Goal: Task Accomplishment & Management: Use online tool/utility

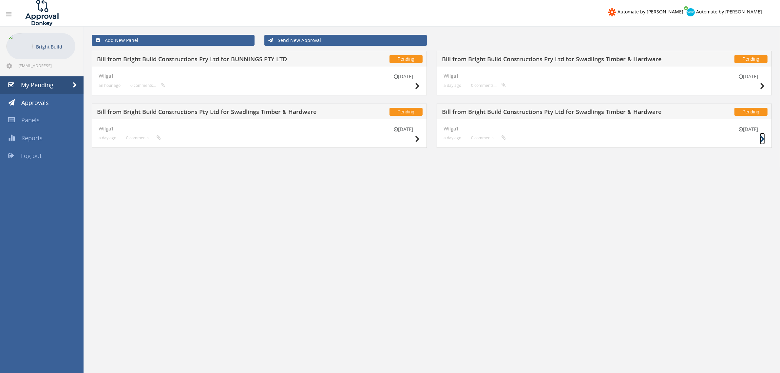
click at [760, 139] on icon at bounding box center [762, 139] width 5 height 7
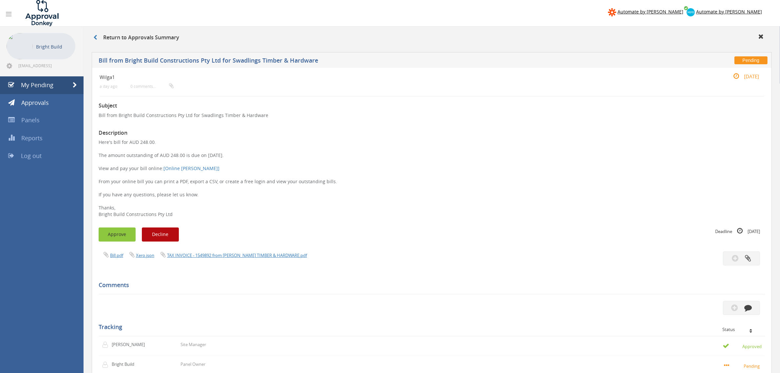
click at [120, 230] on button "Approve" at bounding box center [117, 234] width 37 height 14
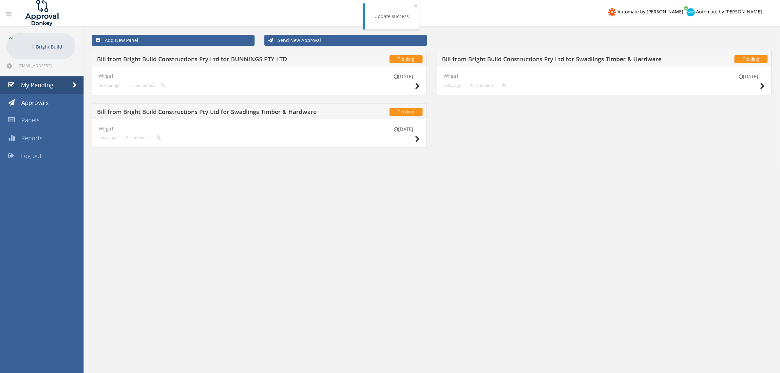
click at [421, 137] on div "[DATE] Wilga1 a day ago 0 comments..." at bounding box center [259, 133] width 335 height 29
click at [417, 139] on icon at bounding box center [417, 139] width 5 height 7
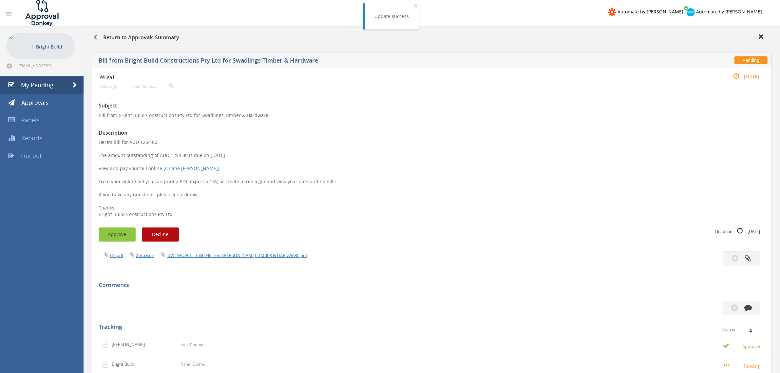
click at [108, 236] on button "Approve" at bounding box center [117, 234] width 37 height 14
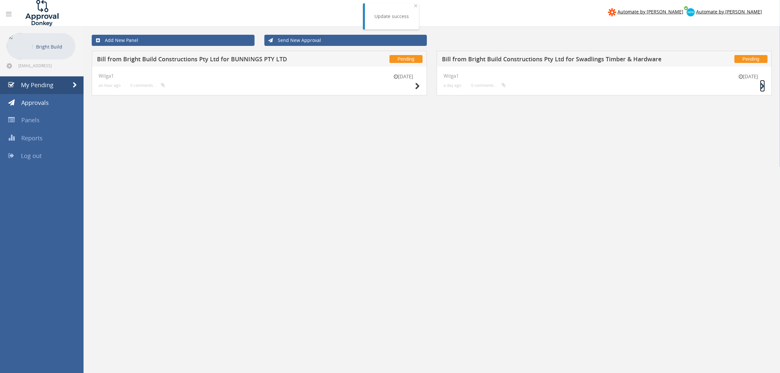
click at [764, 87] on icon at bounding box center [762, 86] width 5 height 7
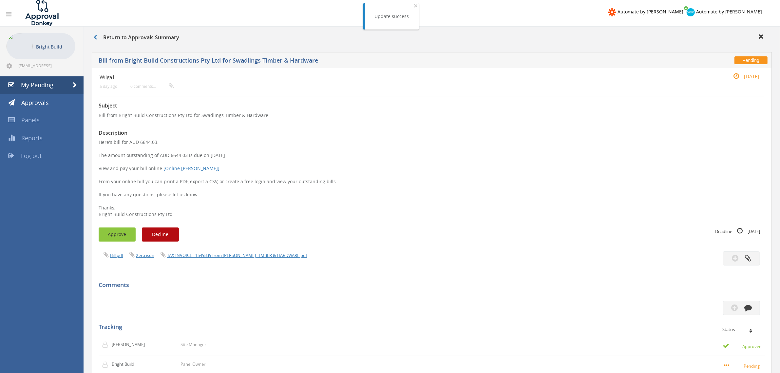
click at [130, 228] on button "Approve" at bounding box center [117, 234] width 37 height 14
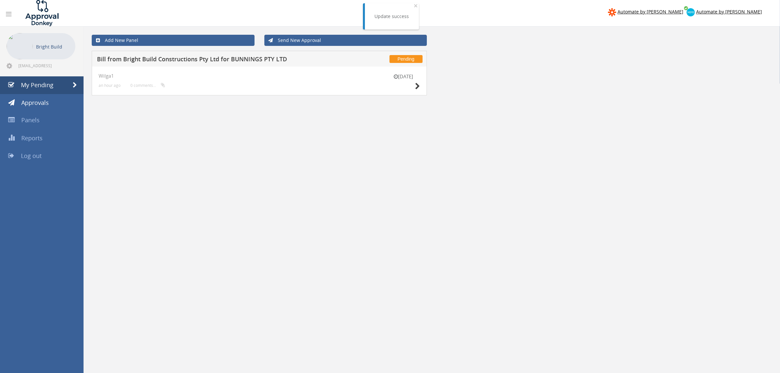
click at [414, 85] on div "[DATE]" at bounding box center [403, 82] width 33 height 19
click at [419, 84] on icon at bounding box center [417, 86] width 5 height 7
